Goal: Obtain resource: Download file/media

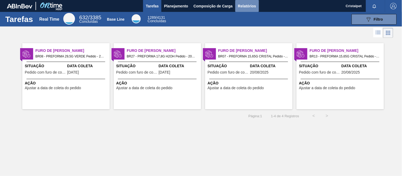
click at [244, 7] on span "Relatórios" at bounding box center [247, 6] width 18 height 6
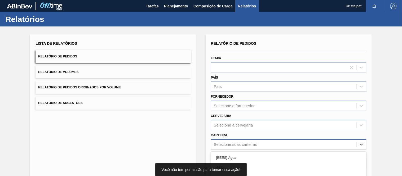
scroll to position [56, 0]
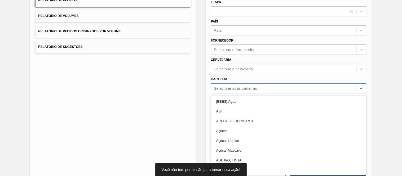
click at [233, 93] on div "option Açúcar Mascavo focused, 6 of 101. 101 results available. Use Up and Down…" at bounding box center [288, 88] width 155 height 10
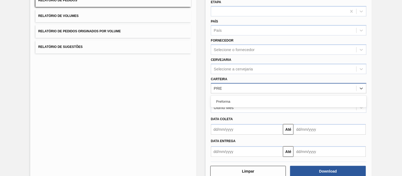
type input "PREF"
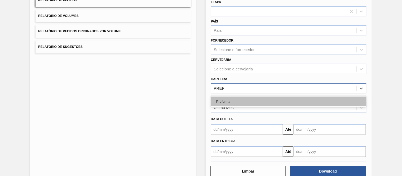
click at [225, 98] on div "Preforma" at bounding box center [288, 102] width 155 height 10
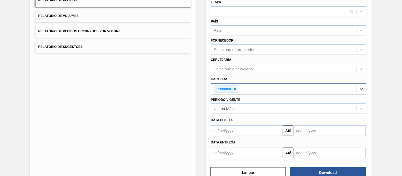
click at [240, 131] on input "text" at bounding box center [247, 131] width 72 height 11
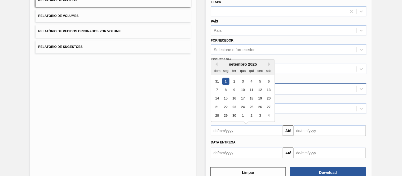
click at [226, 79] on div "1" at bounding box center [225, 81] width 7 height 7
type input "[DATE]"
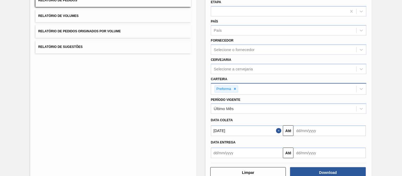
click at [324, 132] on input "text" at bounding box center [329, 131] width 72 height 11
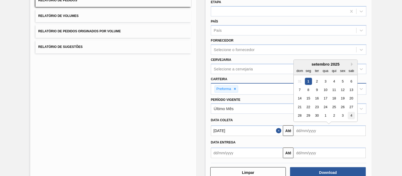
click at [350, 115] on div "4" at bounding box center [351, 115] width 7 height 7
type input "[DATE]"
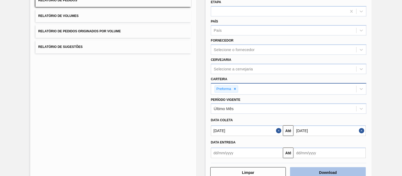
click at [332, 170] on button "Download" at bounding box center [327, 172] width 75 height 11
